Goal: Check status: Check status

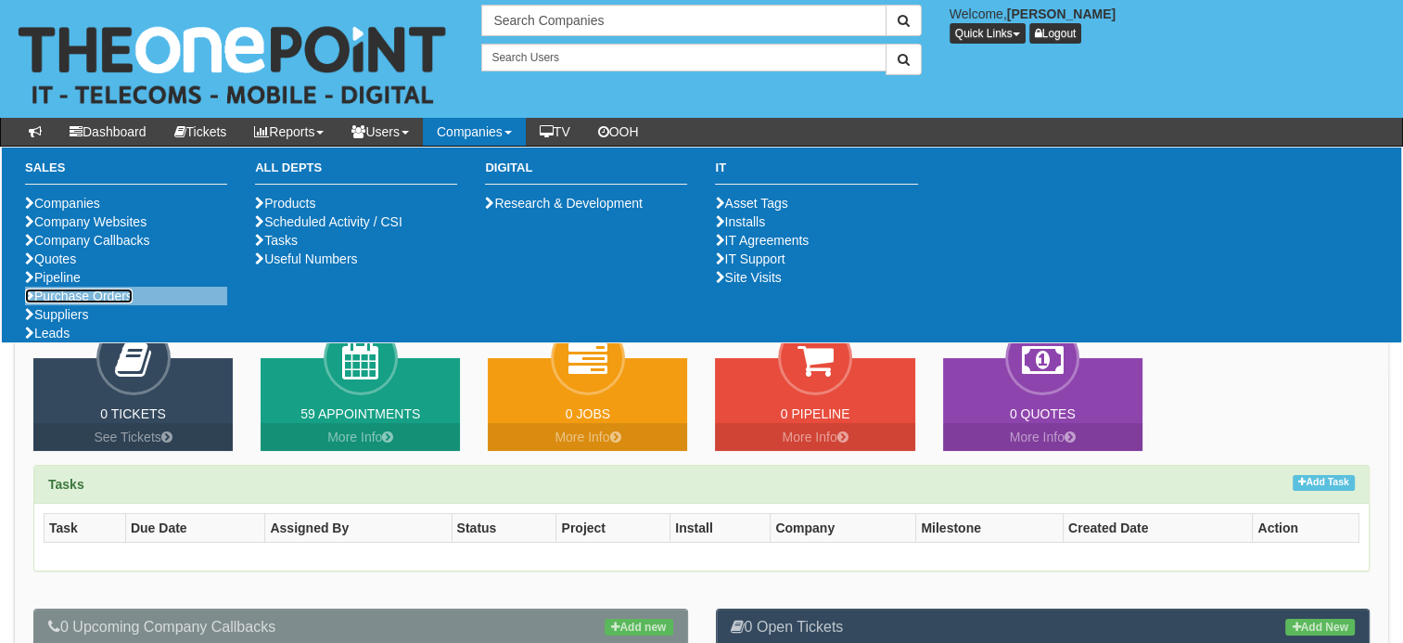
click at [109, 303] on link "Purchase Orders" at bounding box center [79, 295] width 108 height 15
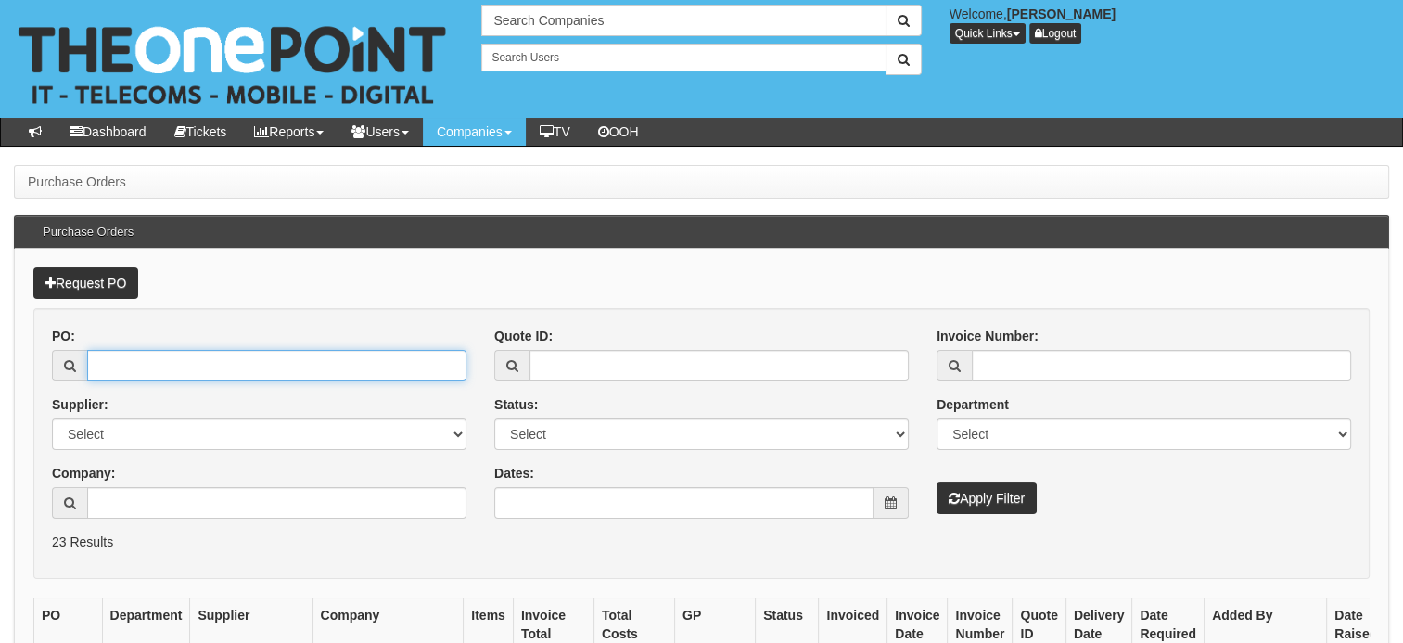
click at [258, 370] on input "PO:" at bounding box center [276, 366] width 379 height 32
paste input "19474"
type input "19474"
click at [937, 482] on button "Apply Filter" at bounding box center [987, 498] width 100 height 32
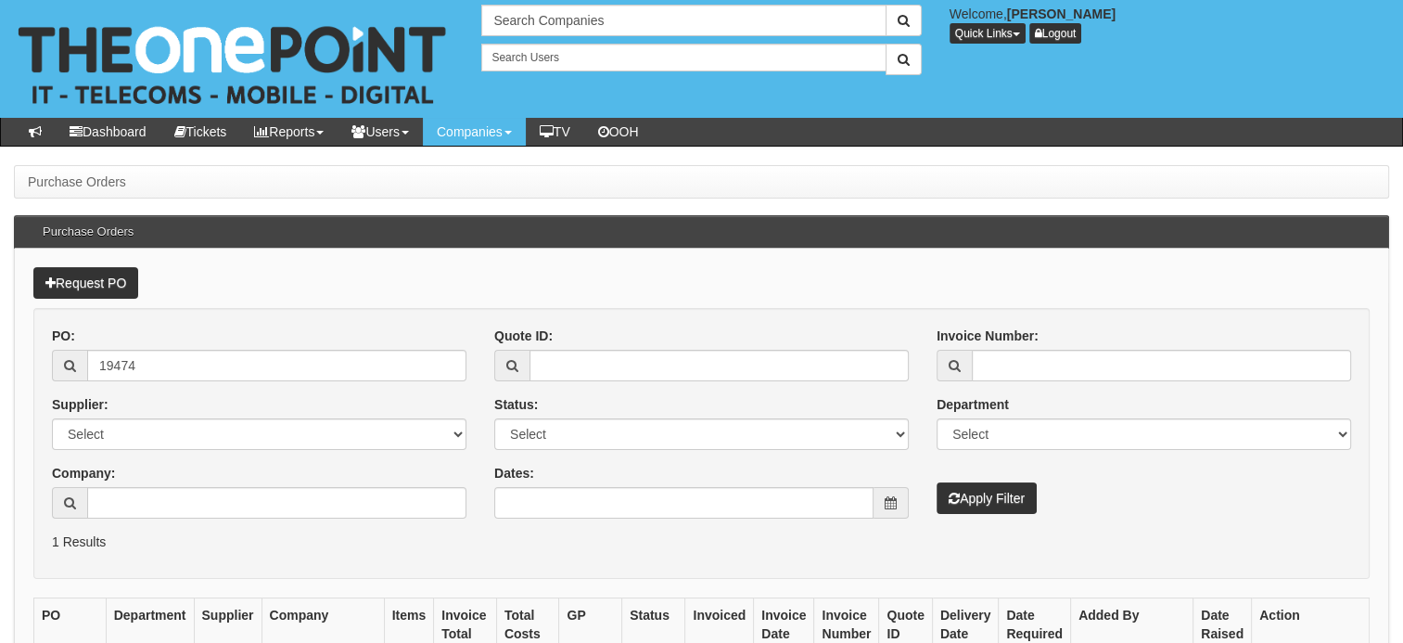
scroll to position [195, 0]
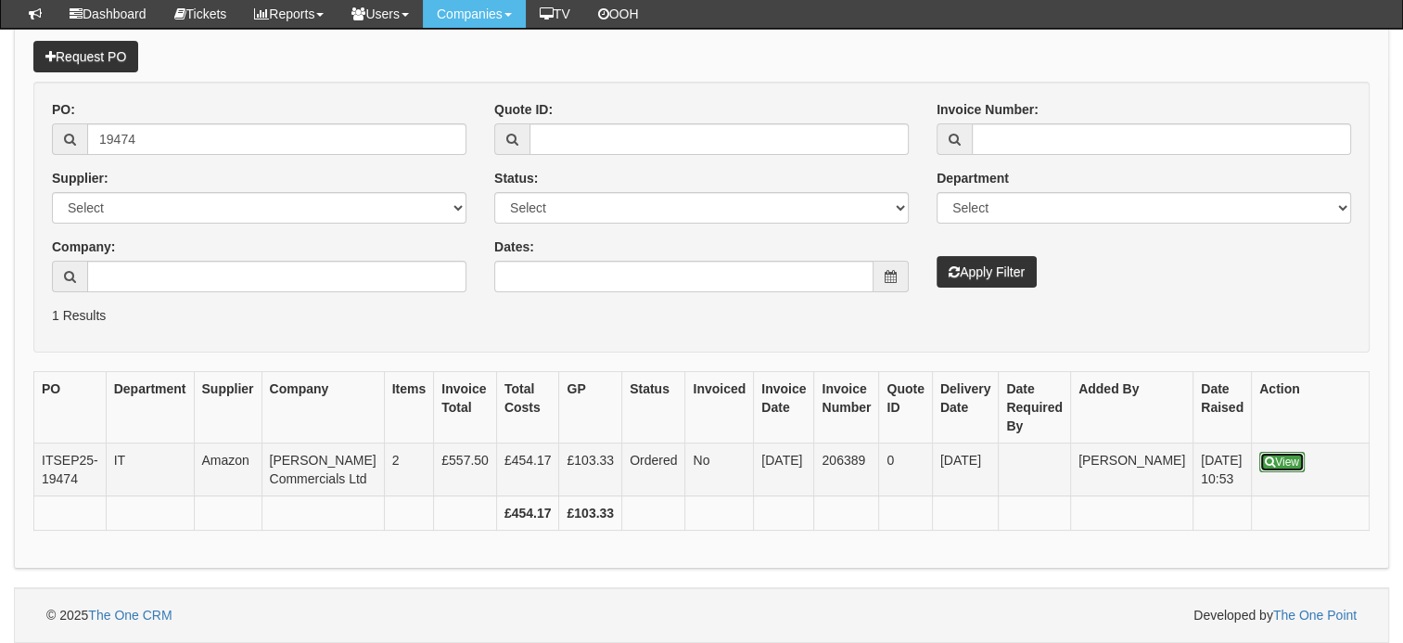
click at [1259, 452] on link "View" at bounding box center [1281, 462] width 45 height 20
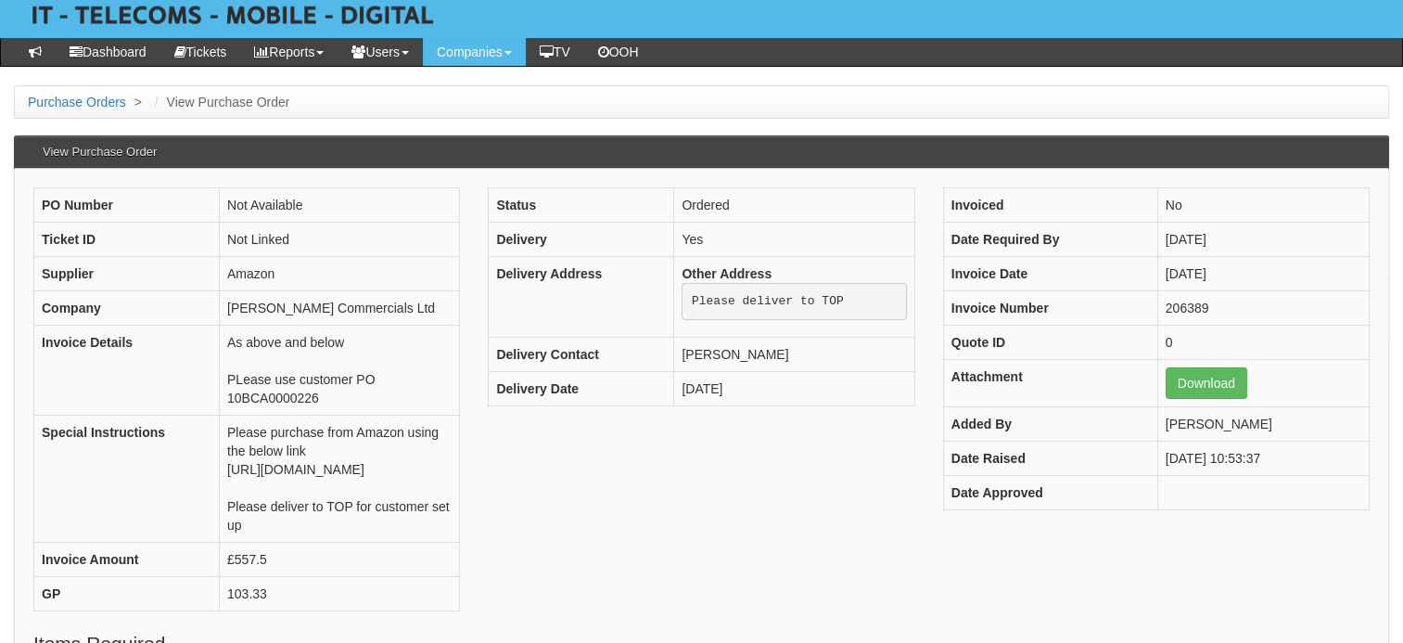
scroll to position [78, 0]
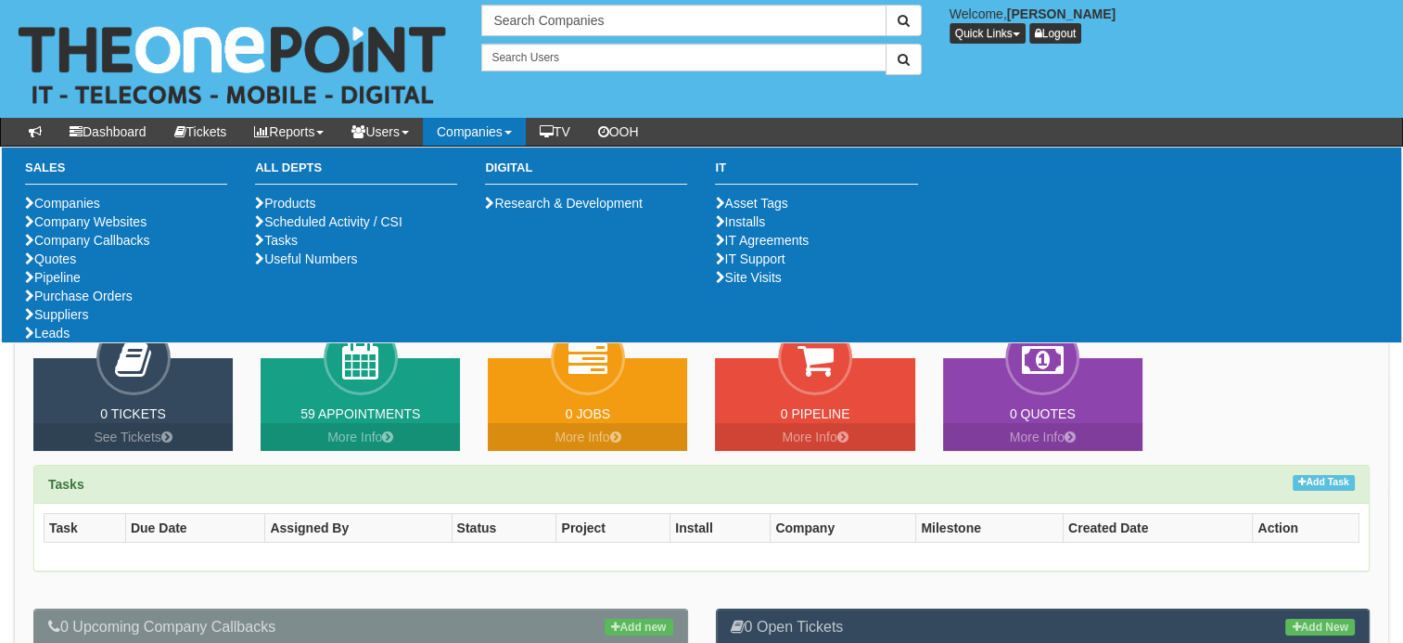
click at [85, 342] on ul "Companies Company Websites Company Callbacks Quotes Pipeline Purchase Orders Su…" at bounding box center [126, 268] width 202 height 148
click at [90, 305] on li "Purchase Orders" at bounding box center [126, 296] width 202 height 19
click at [128, 303] on link "Purchase Orders" at bounding box center [79, 295] width 108 height 15
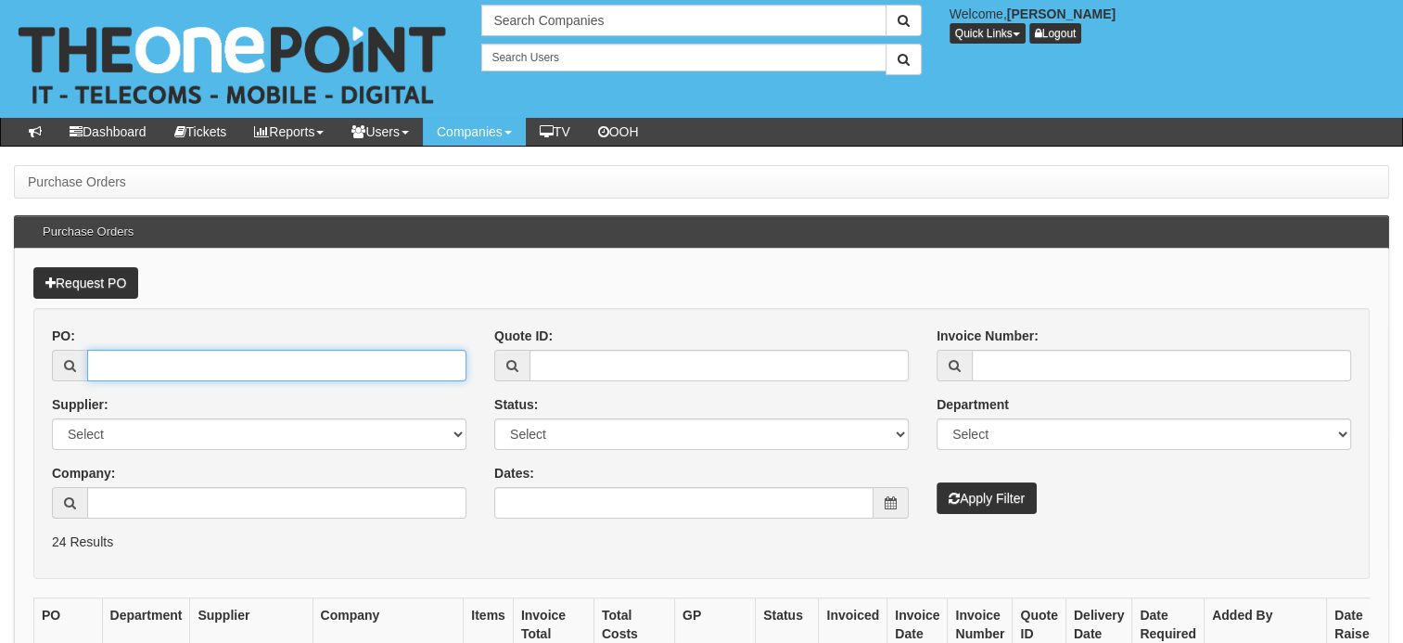
click at [236, 360] on input "PO:" at bounding box center [276, 366] width 379 height 32
paste input "19474"
type input "19474"
click at [937, 482] on button "Apply Filter" at bounding box center [987, 498] width 100 height 32
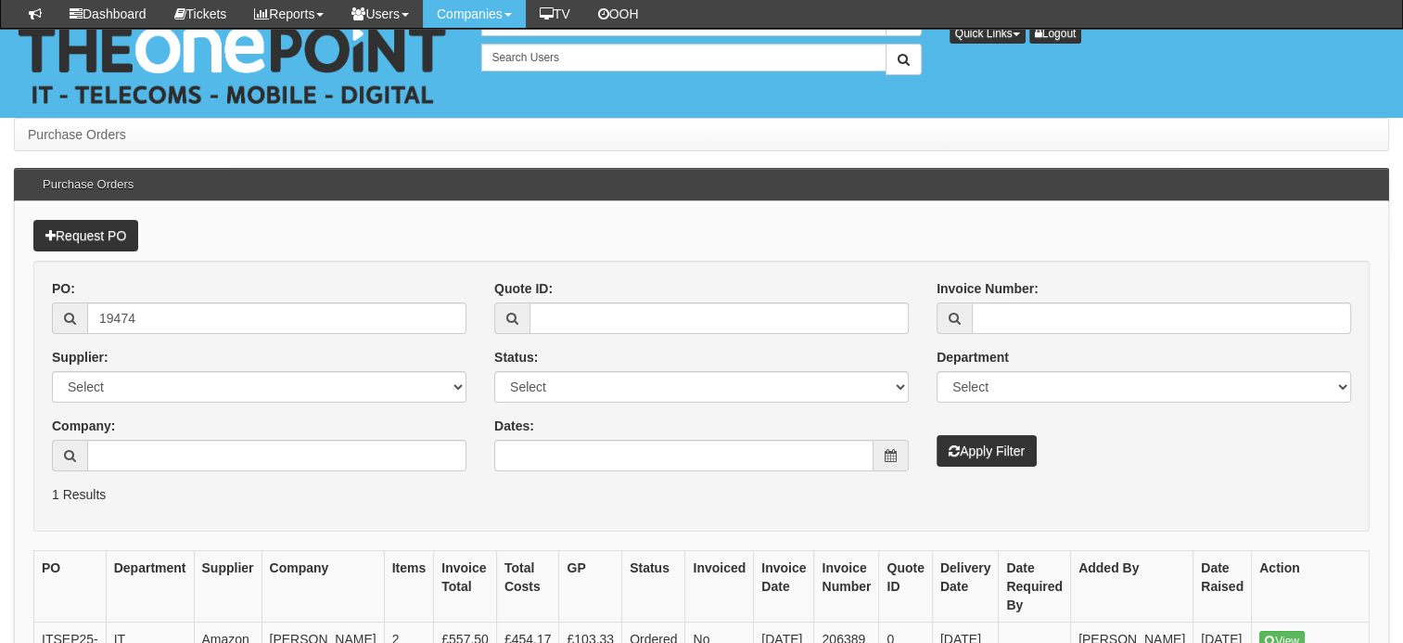
scroll to position [195, 0]
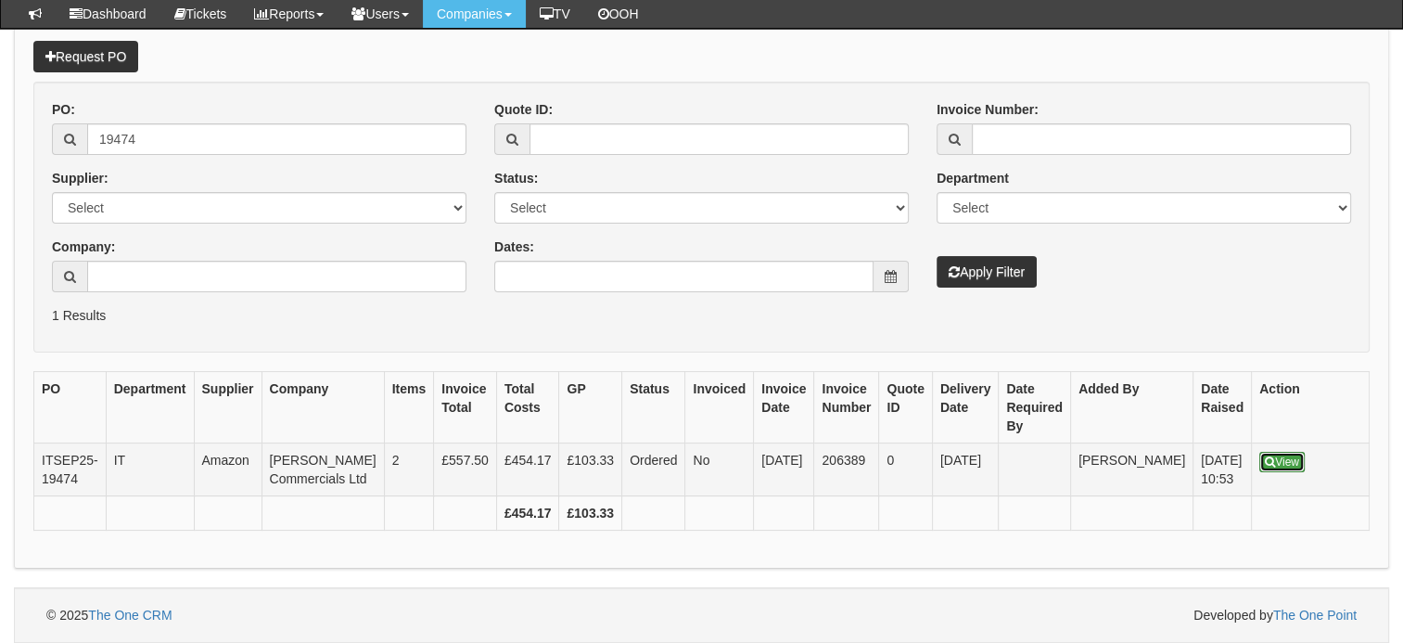
click at [1259, 452] on link "View" at bounding box center [1281, 462] width 45 height 20
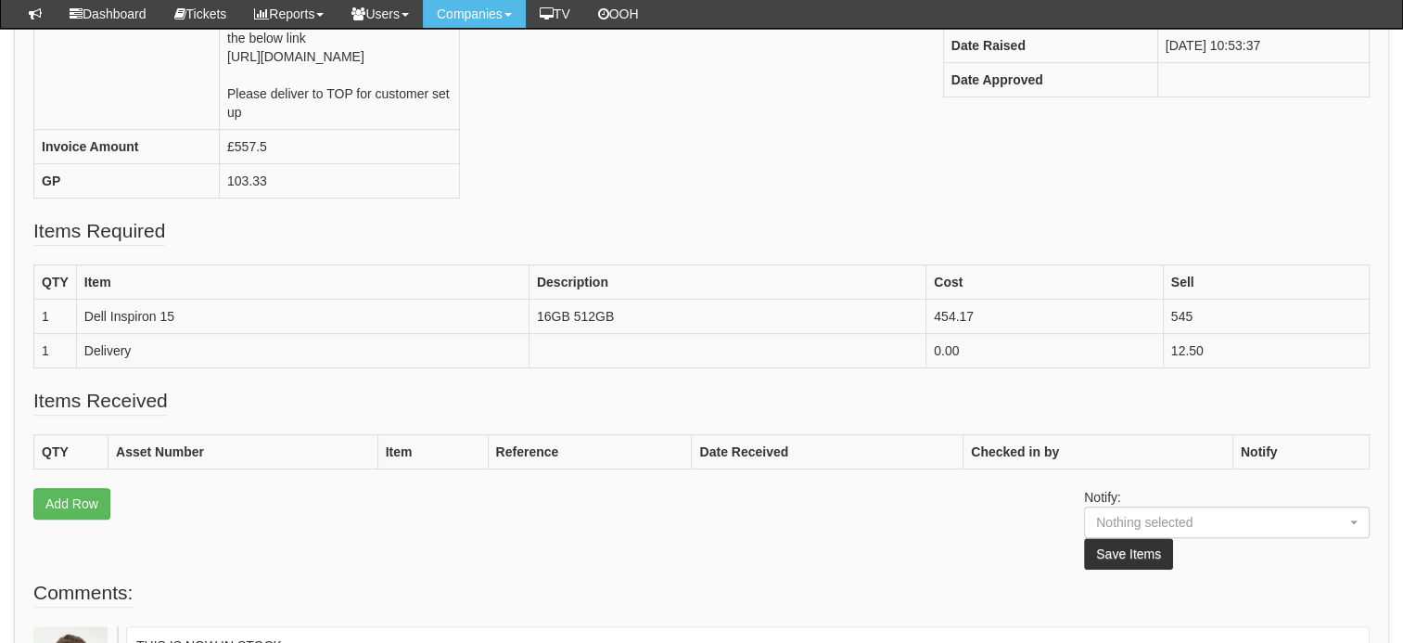
scroll to position [443, 0]
click at [116, 305] on td "Dell Inspiron 15" at bounding box center [302, 318] width 453 height 34
copy td "Dell Inspiron 15"
